Goal: Information Seeking & Learning: Learn about a topic

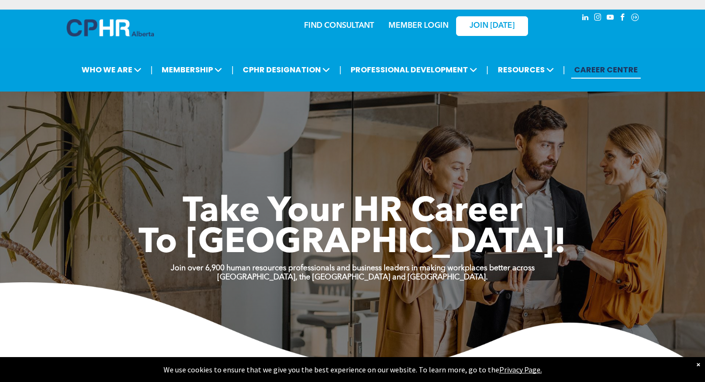
click at [427, 22] on link "MEMBER LOGIN" at bounding box center [418, 26] width 60 height 8
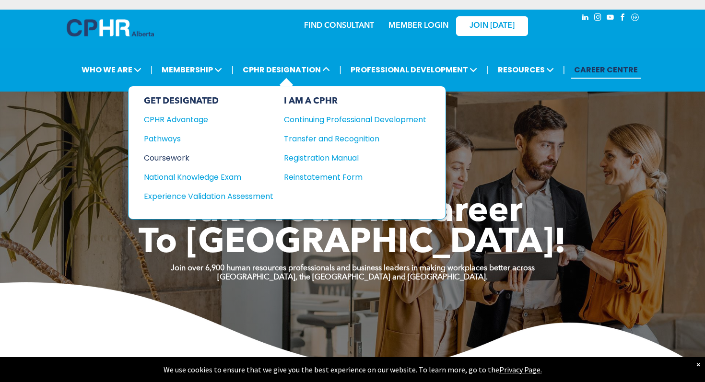
click at [176, 156] on div "Coursework" at bounding box center [202, 158] width 117 height 12
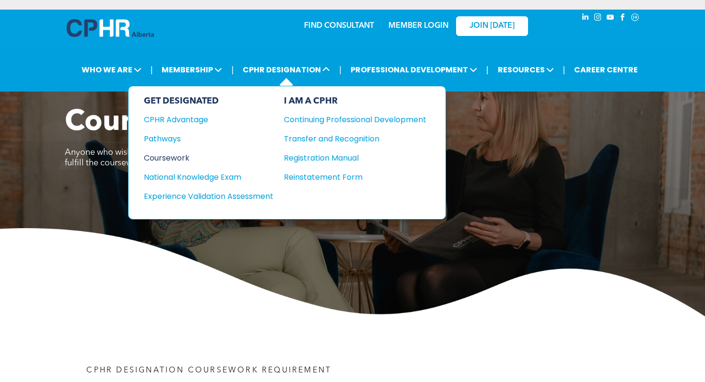
click at [171, 156] on div "Coursework" at bounding box center [202, 158] width 117 height 12
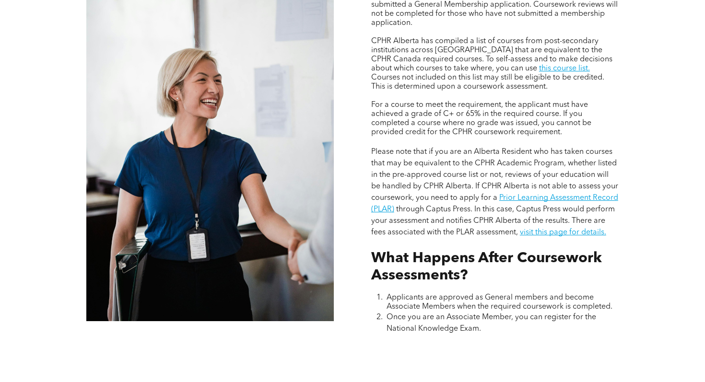
scroll to position [834, 0]
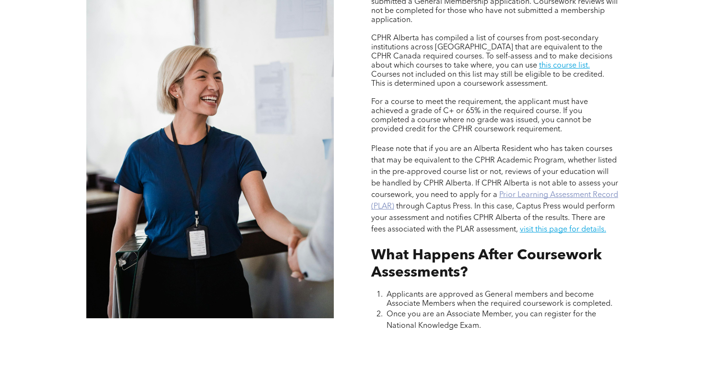
click at [506, 194] on link "Prior Learning Assessment Record (PLAR)" at bounding box center [494, 200] width 247 height 19
